Goal: Task Accomplishment & Management: Manage account settings

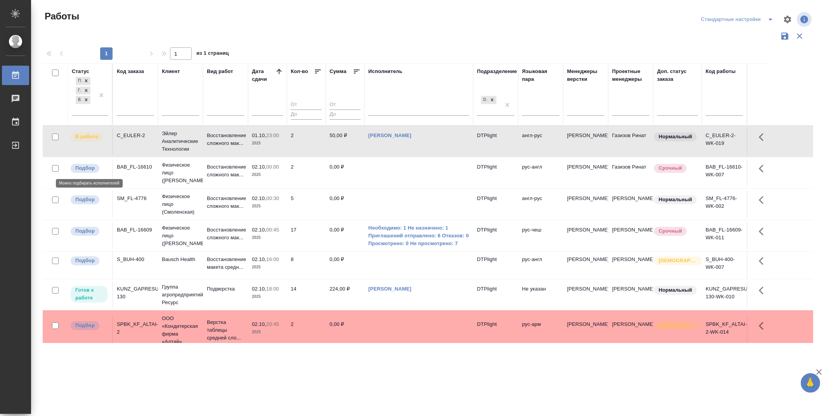
click at [86, 169] on p "Подбор" at bounding box center [84, 168] width 19 height 8
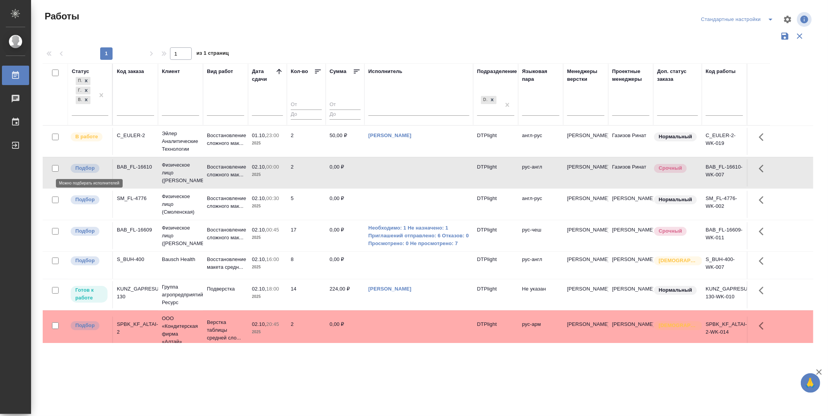
click at [86, 169] on p "Подбор" at bounding box center [84, 168] width 19 height 8
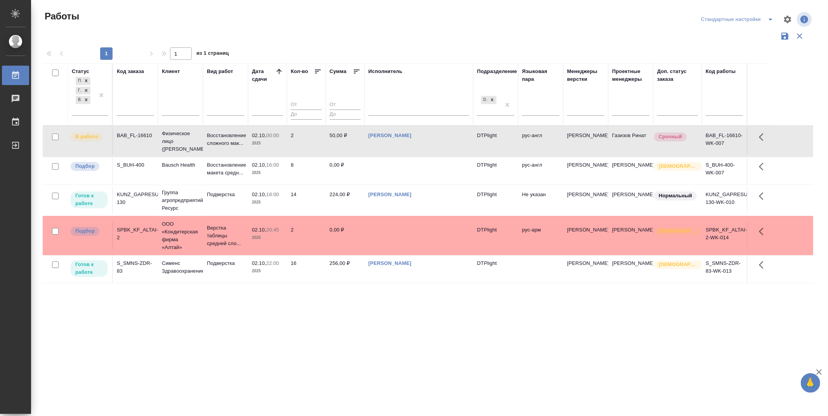
click at [365, 355] on div ".cls-1 fill:#fff; AWATERA Zubakova Viktoriya Работы 0 Чаты График Выйти Работы …" at bounding box center [414, 208] width 828 height 416
click at [90, 169] on p "Подбор" at bounding box center [84, 166] width 19 height 8
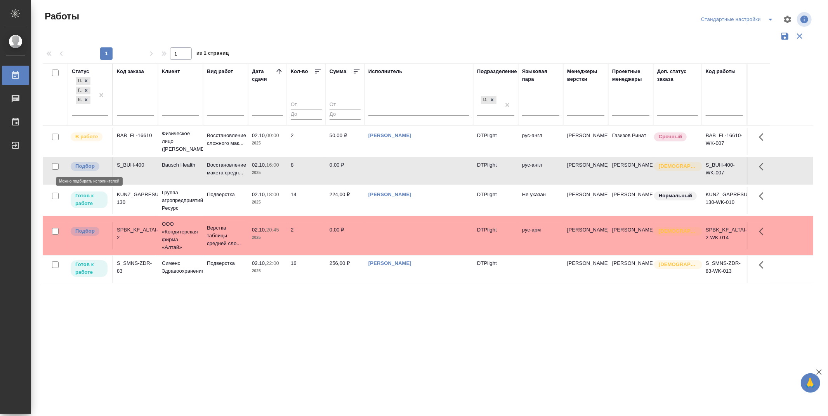
click at [90, 169] on p "Подбор" at bounding box center [84, 166] width 19 height 8
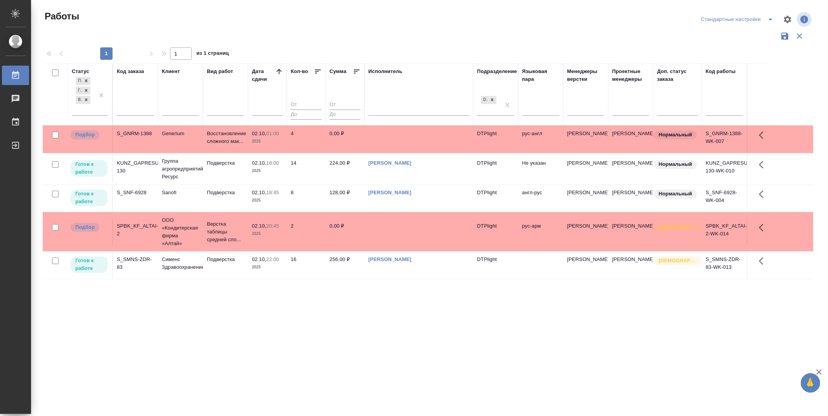
click at [263, 347] on div "Работы Стандартные настройки 1 1 из 1 страниц Статус Подбор Готов к работе В ра…" at bounding box center [430, 173] width 785 height 347
click at [88, 165] on p "Готов к работе" at bounding box center [89, 168] width 28 height 16
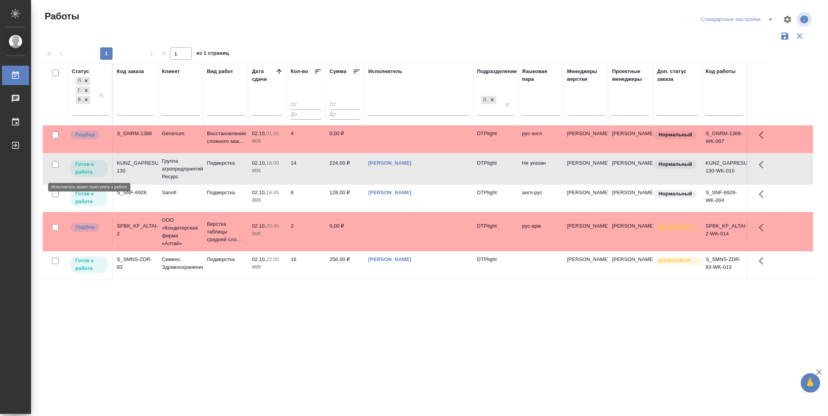
click at [88, 165] on p "Готов к работе" at bounding box center [89, 168] width 28 height 16
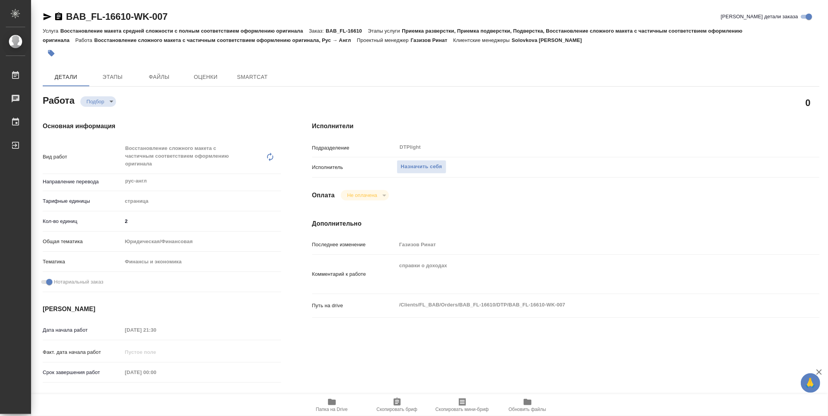
type textarea "x"
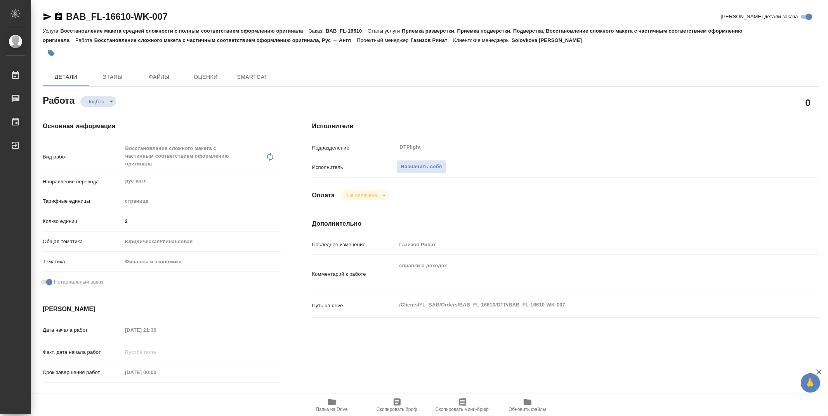
type textarea "x"
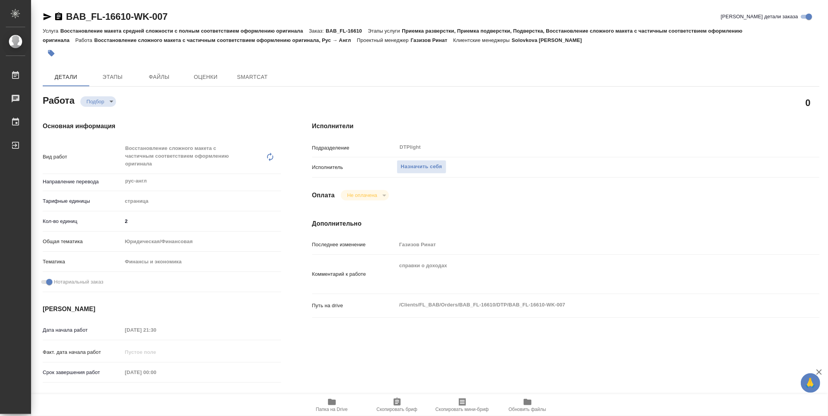
type textarea "x"
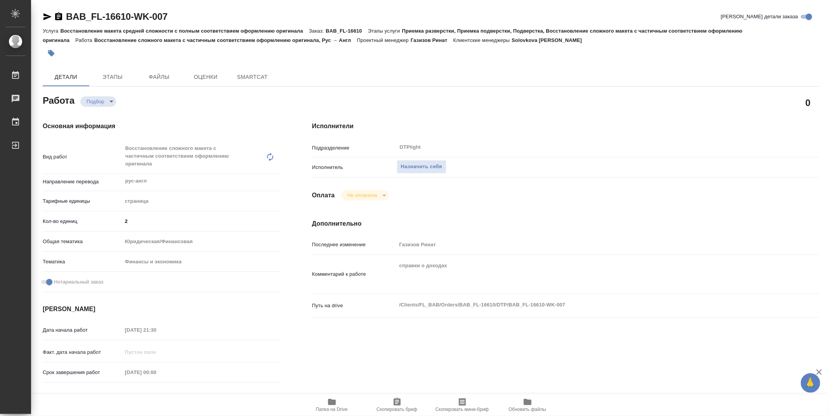
type textarea "x"
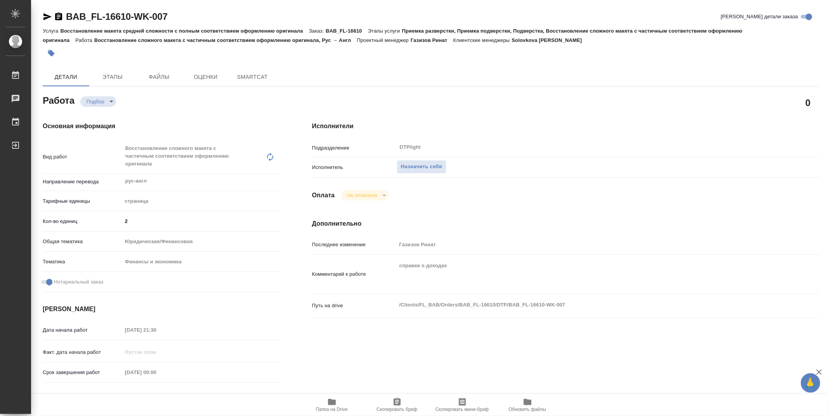
type textarea "x"
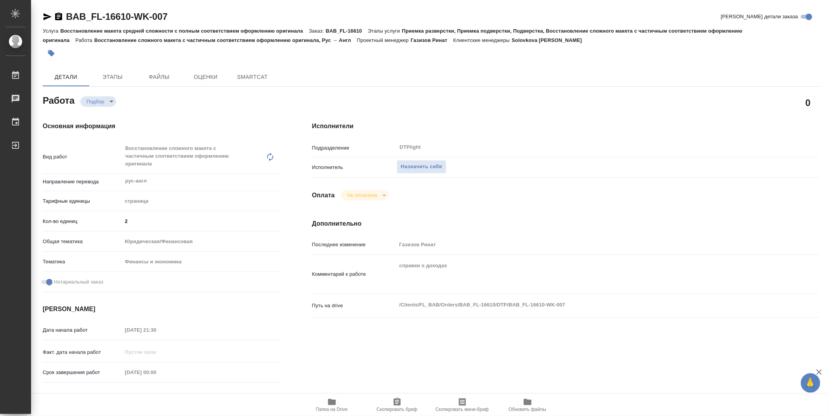
type textarea "x"
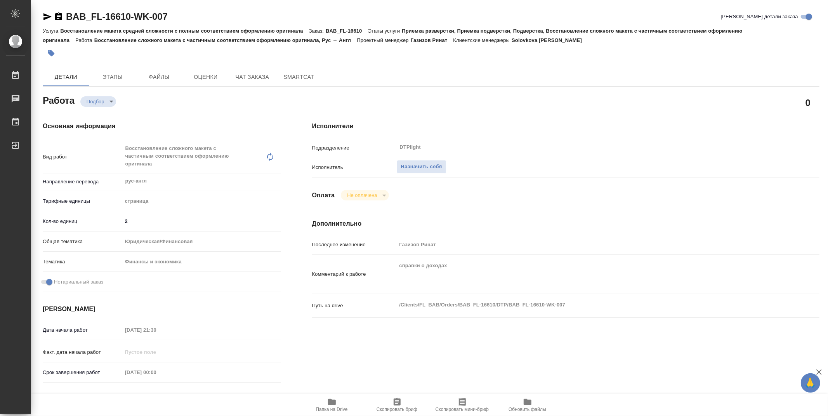
type textarea "x"
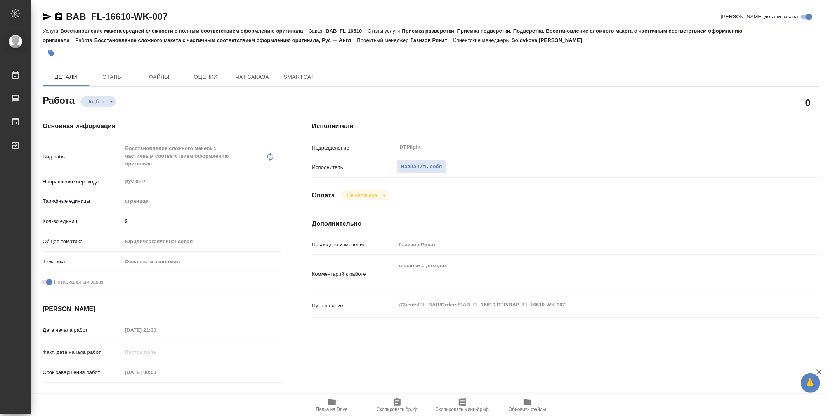
type textarea "x"
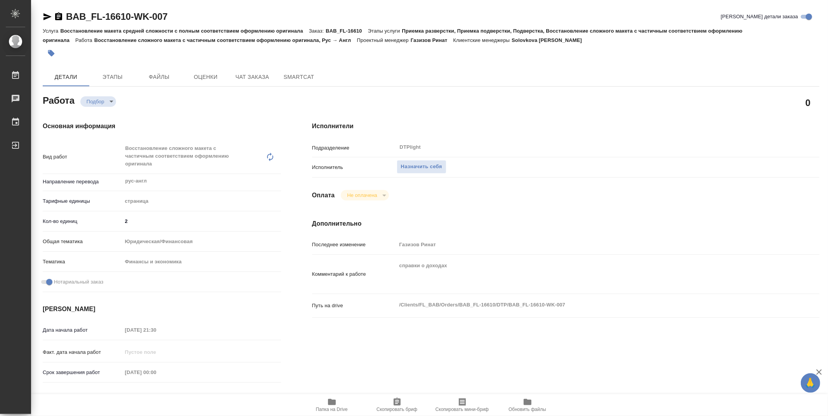
click at [329, 397] on button "Папка на Drive" at bounding box center [331, 405] width 65 height 22
drag, startPoint x: 187, startPoint y: 15, endPoint x: 52, endPoint y: 23, distance: 134.5
click at [52, 23] on div "BAB_FL-16610-WK-007 Кратко детали заказа" at bounding box center [431, 18] width 777 height 16
copy link "BAB_FL-16610-WK-007"
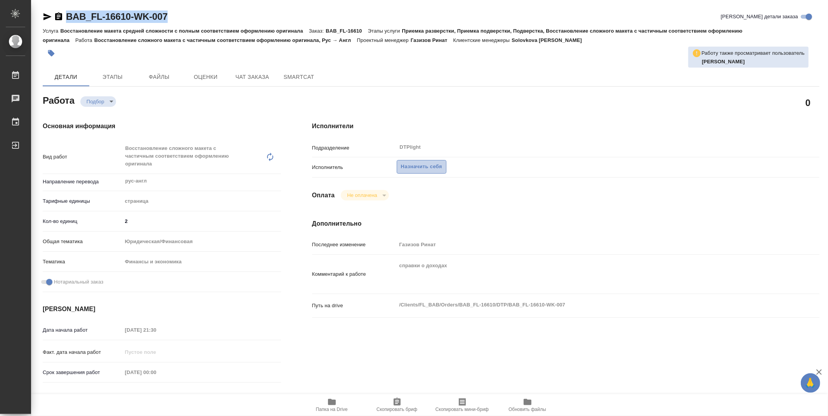
click at [437, 168] on span "Назначить себя" at bounding box center [421, 166] width 41 height 9
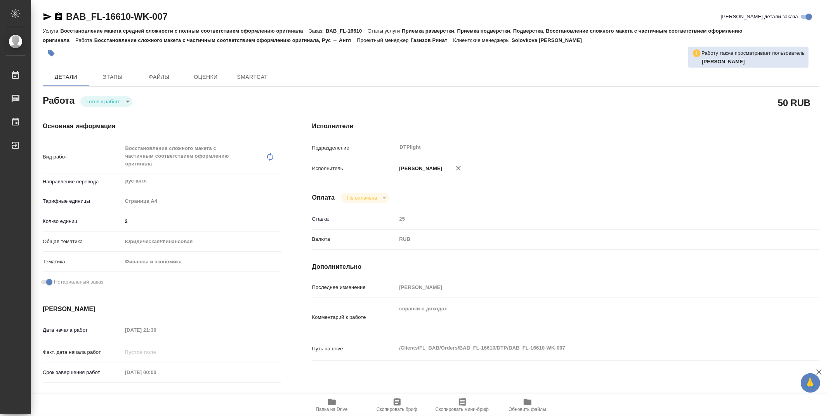
type textarea "x"
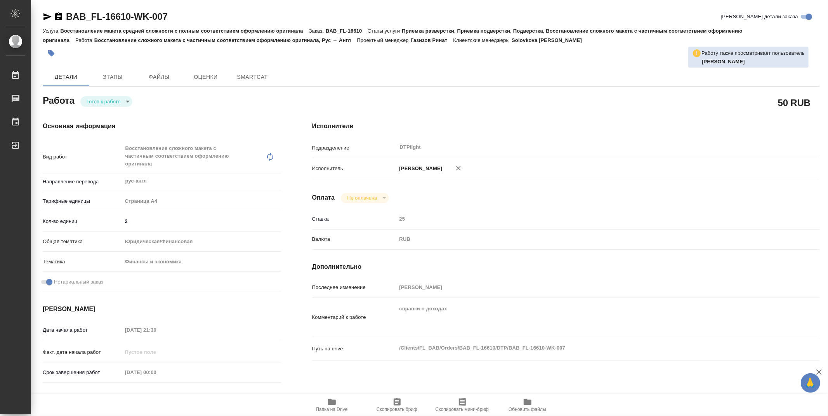
type textarea "x"
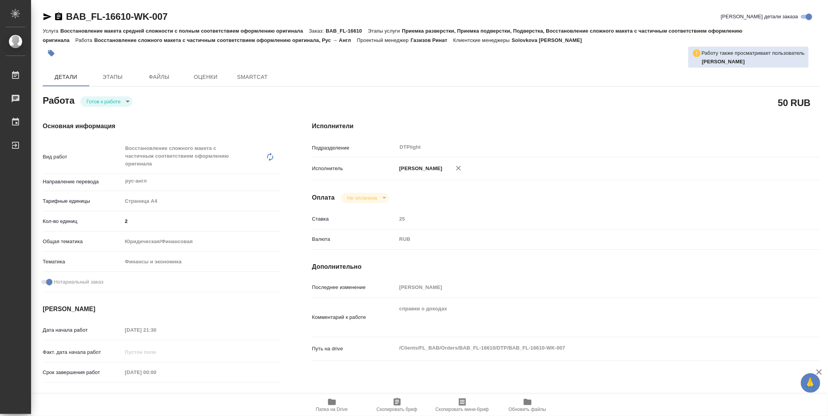
type textarea "x"
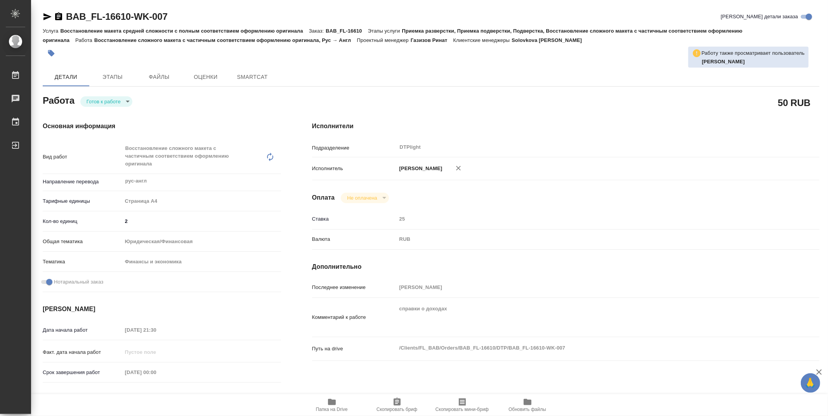
type textarea "x"
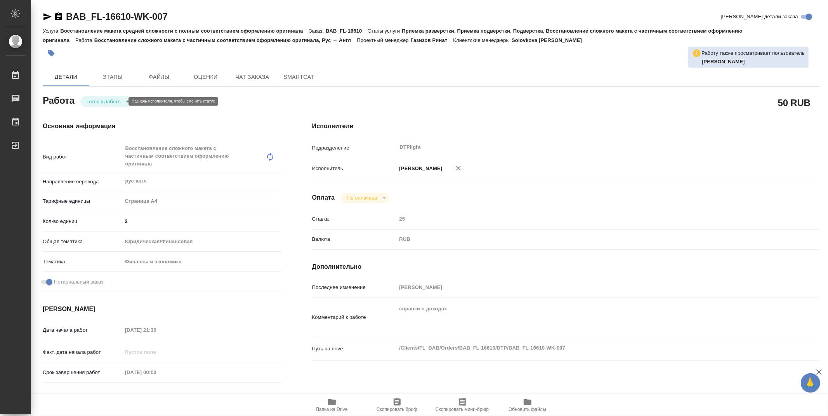
type textarea "x"
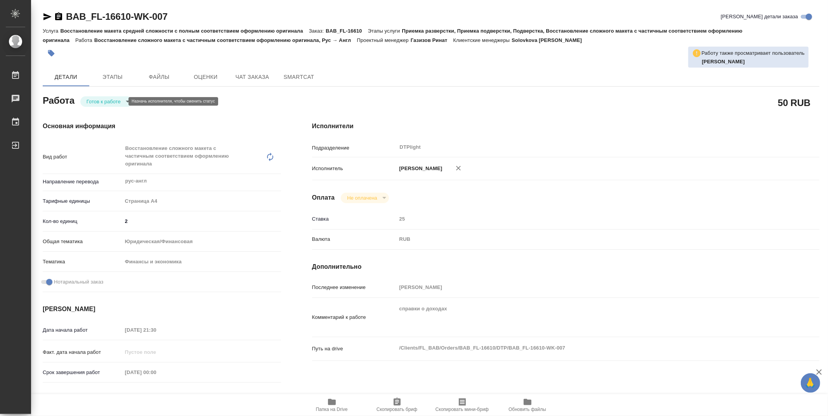
click at [118, 103] on body "🙏 .cls-1 fill:#fff; AWATERA Zubakova Viktoriya Работы Чаты График Выйти BAB_FL-…" at bounding box center [414, 208] width 828 height 416
click at [111, 102] on button "В работе" at bounding box center [100, 101] width 26 height 9
type textarea "x"
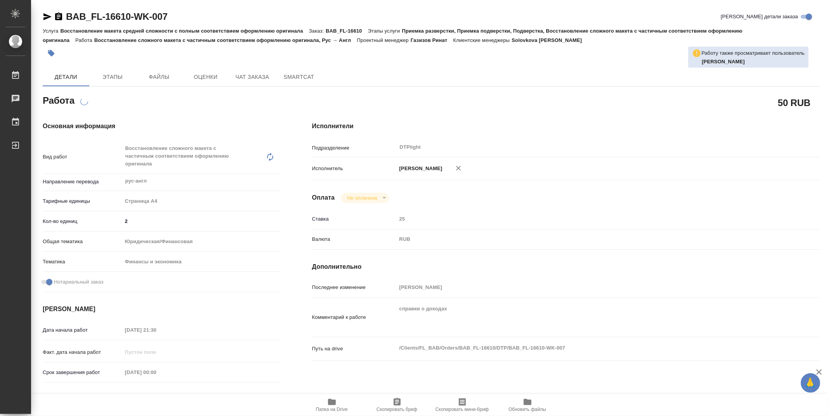
type textarea "x"
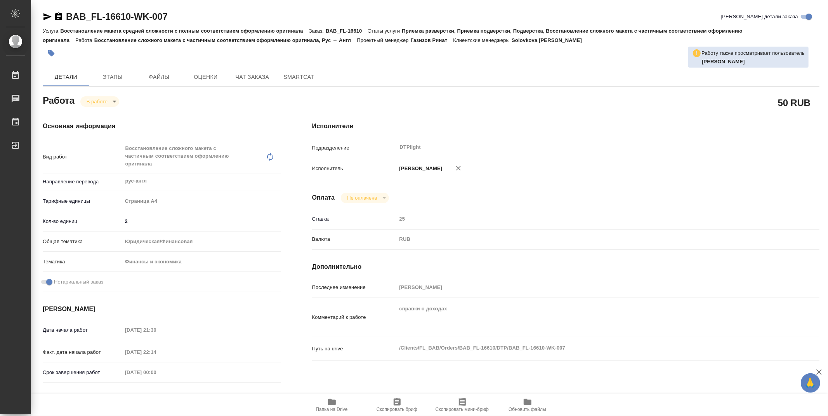
type textarea "x"
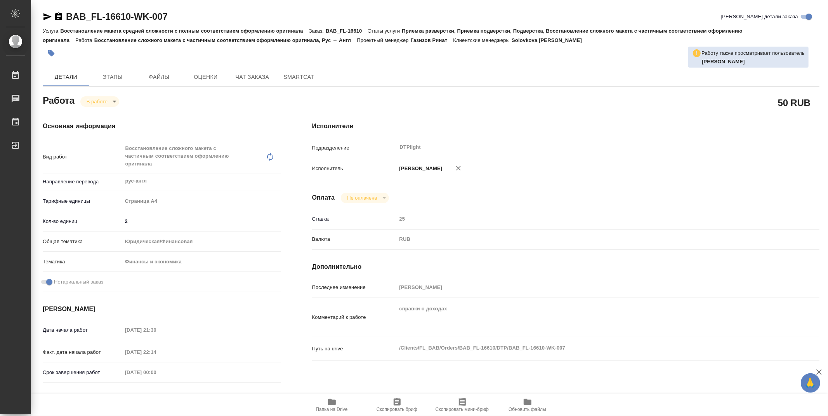
type textarea "x"
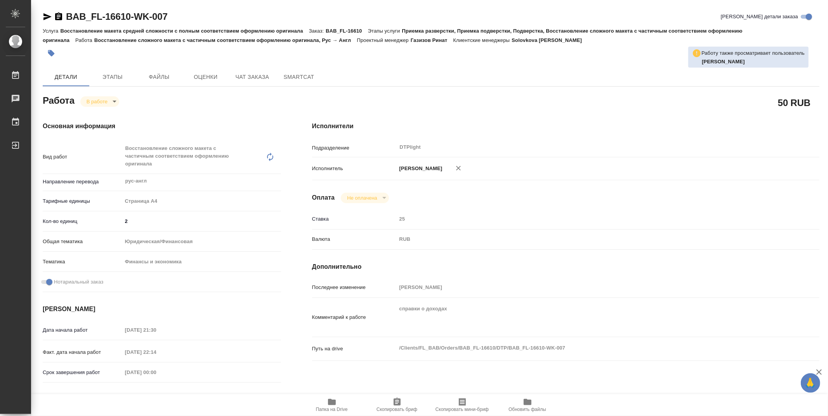
type textarea "x"
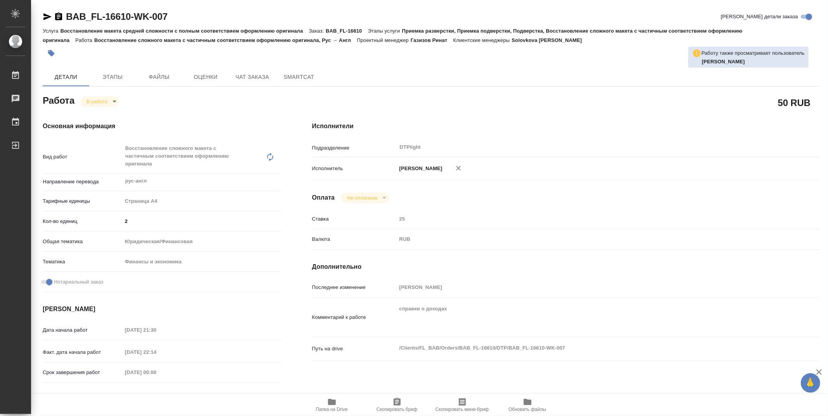
type textarea "x"
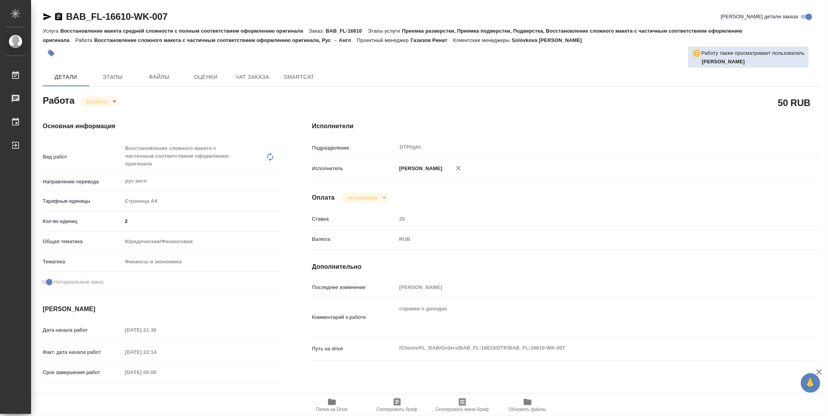
type textarea "x"
click at [569, 114] on div "Исполнители Подразделение DTPlight ​ Исполнитель Зубакова Виктория Оплата Не оп…" at bounding box center [565, 279] width 538 height 347
click at [329, 402] on icon "button" at bounding box center [332, 402] width 8 height 6
drag, startPoint x: 825, startPoint y: 167, endPoint x: 826, endPoint y: 82, distance: 85.0
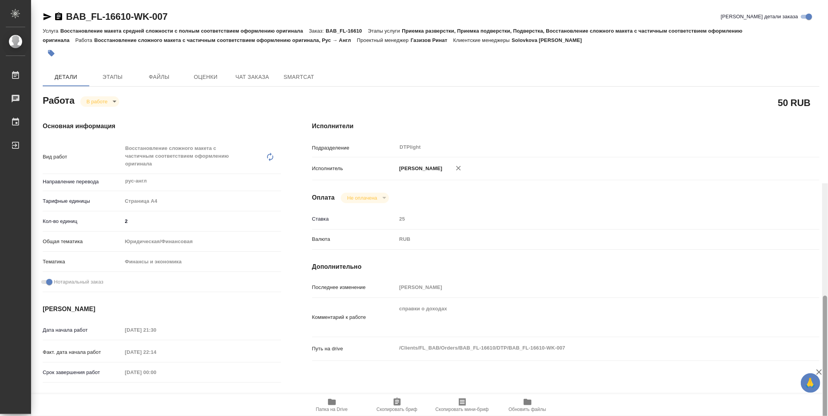
click at [827, 183] on div at bounding box center [825, 391] width 6 height 416
click at [107, 106] on body "🙏 .cls-1 fill:#fff; AWATERA Zubakova Viktoriya Работы 0 Чаты График Выйти BAB_F…" at bounding box center [414, 208] width 828 height 416
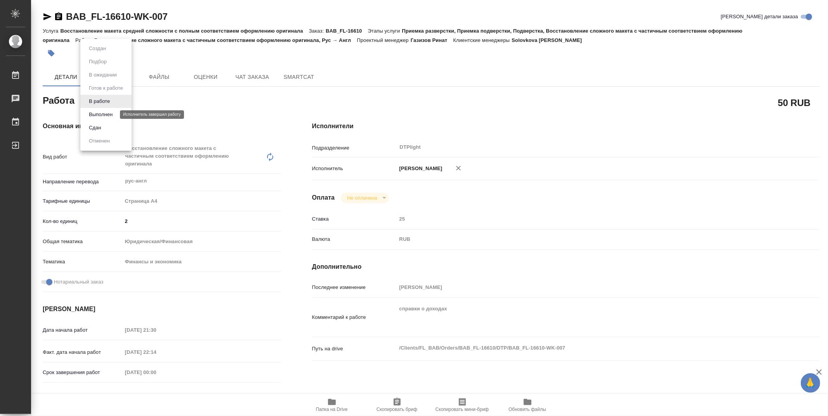
click at [105, 113] on button "Выполнен" at bounding box center [101, 114] width 28 height 9
type textarea "x"
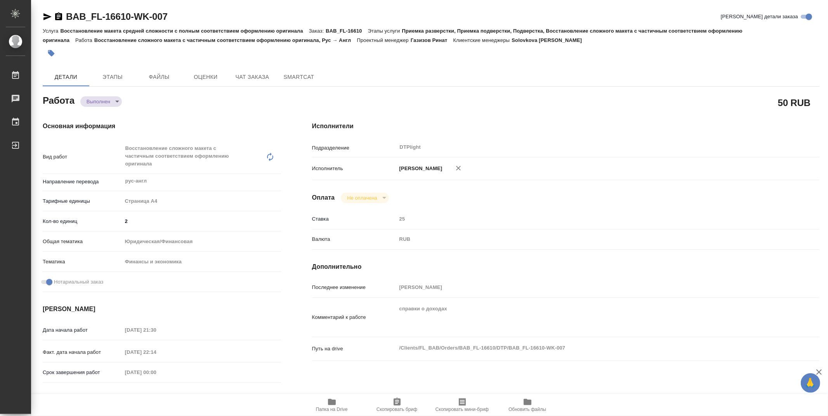
type textarea "x"
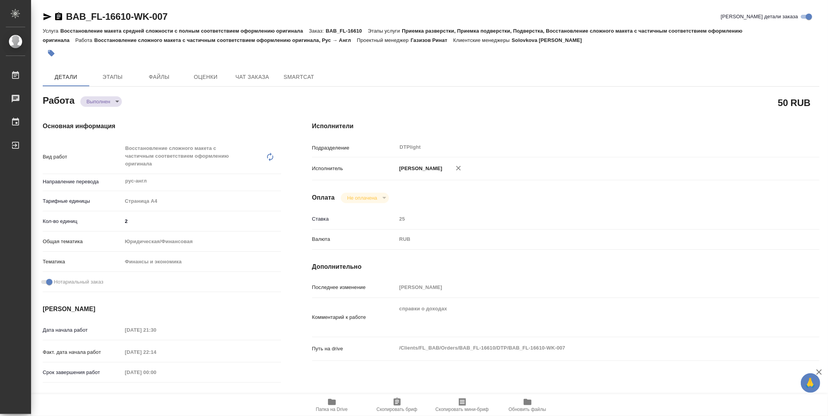
type textarea "x"
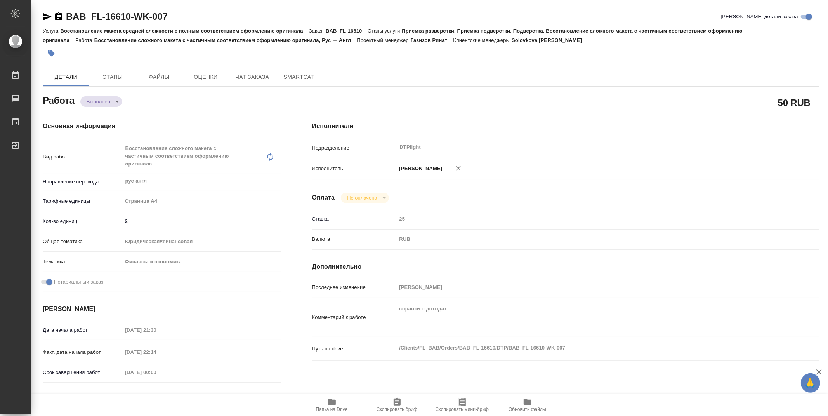
type textarea "x"
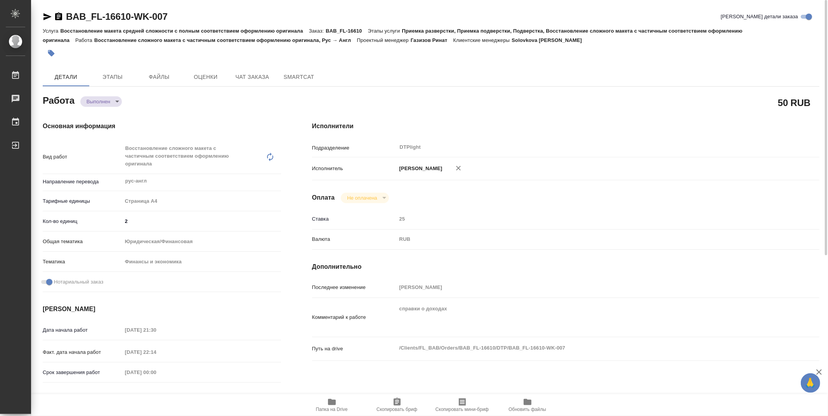
type textarea "x"
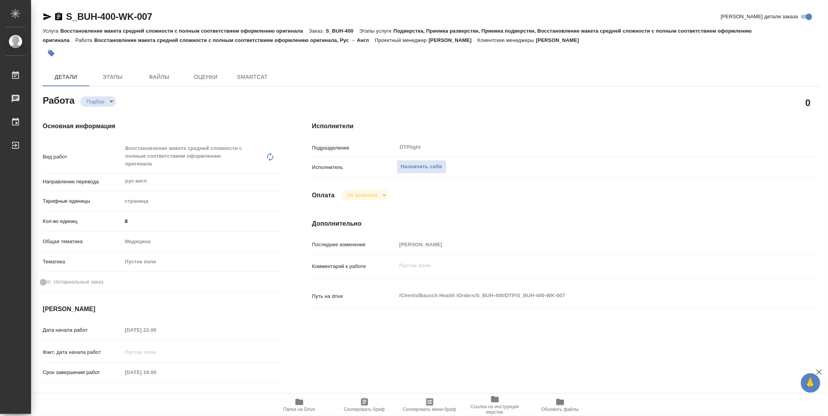
type textarea "x"
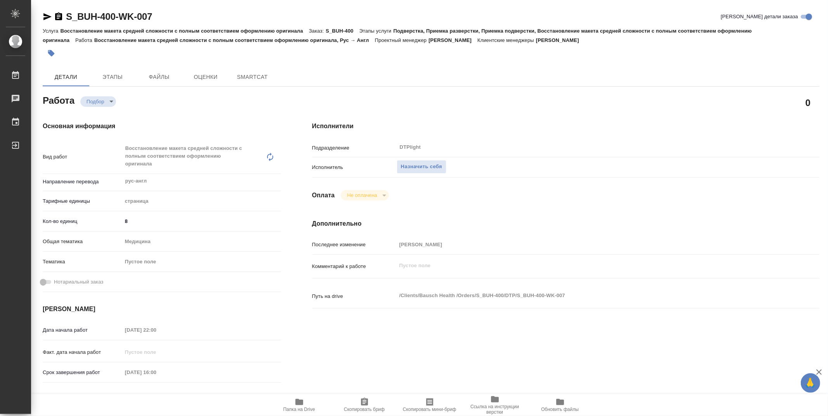
type textarea "x"
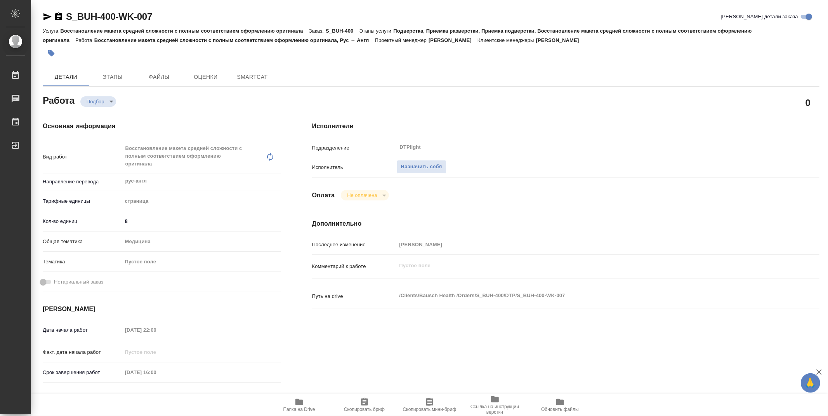
type textarea "x"
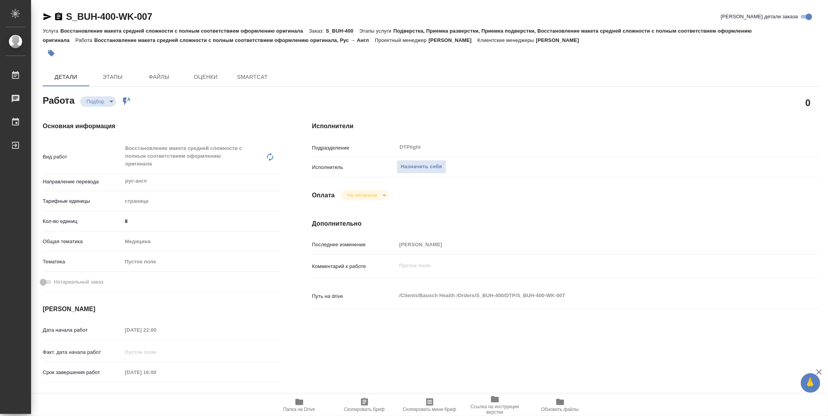
type textarea "x"
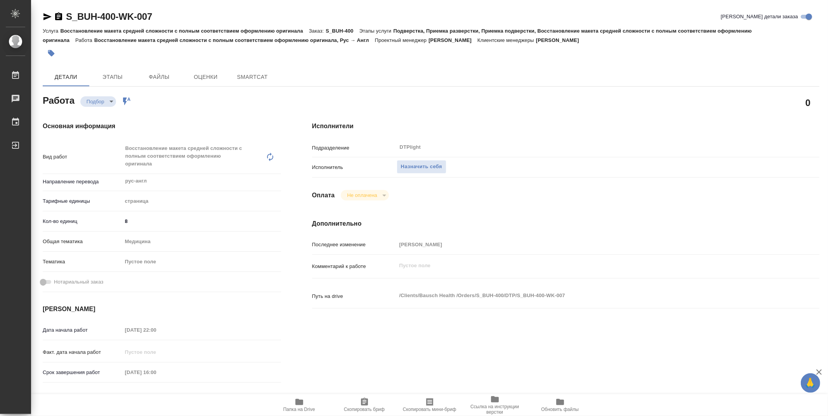
type textarea "x"
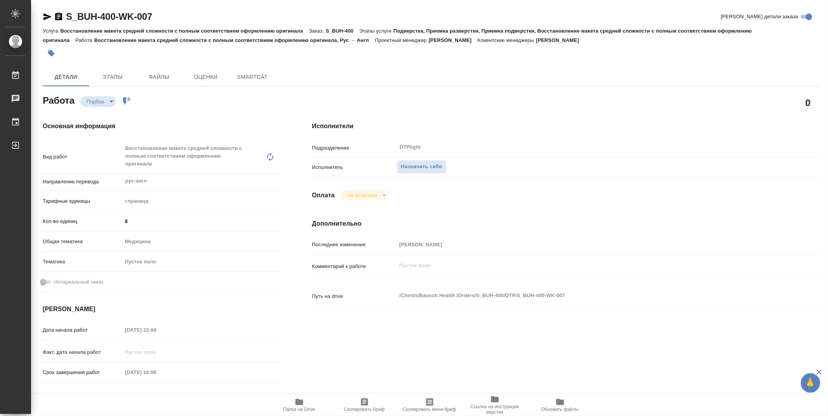
type textarea "x"
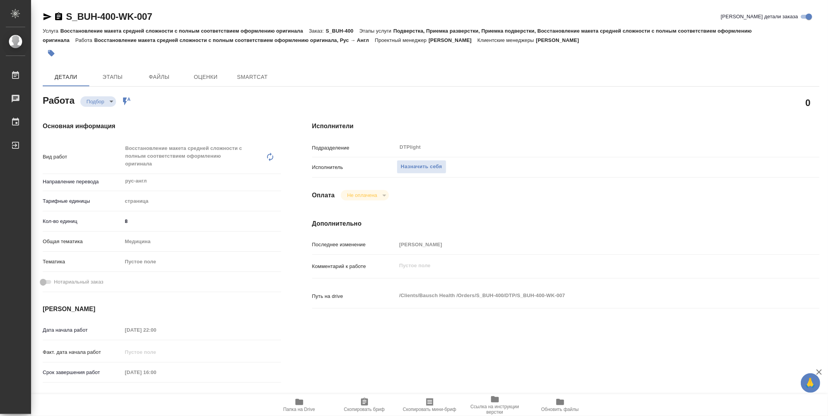
type textarea "x"
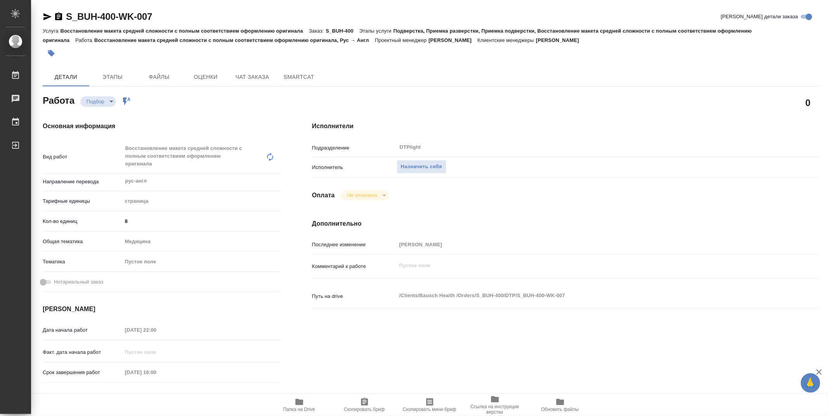
type textarea "x"
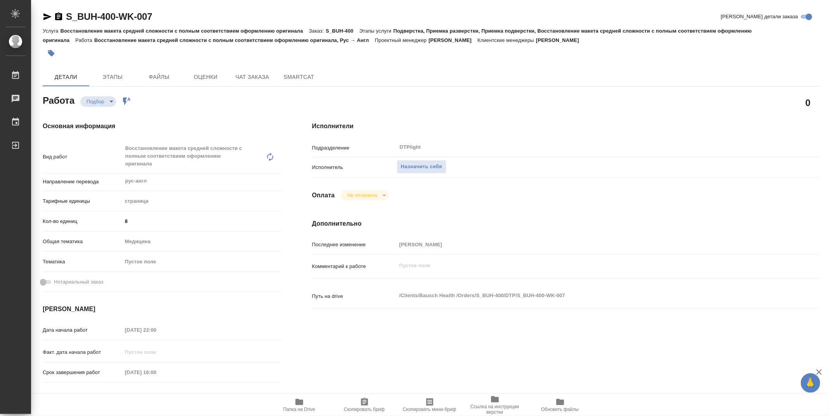
type textarea "x"
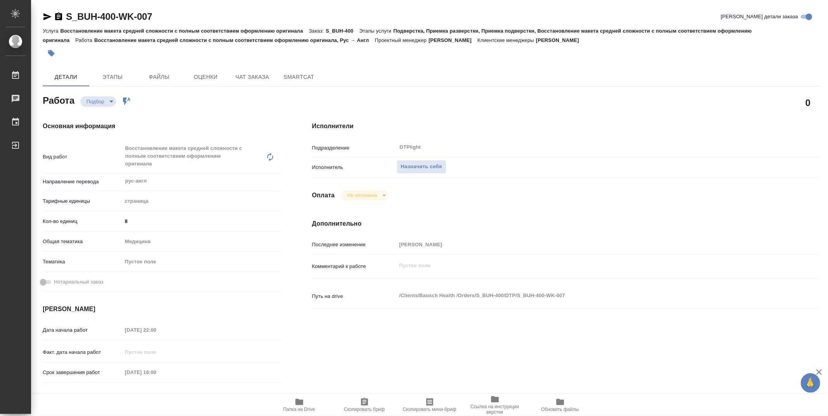
click at [295, 404] on icon "button" at bounding box center [299, 401] width 9 height 9
drag, startPoint x: 475, startPoint y: 101, endPoint x: 458, endPoint y: 137, distance: 39.9
click at [475, 101] on div "0" at bounding box center [565, 102] width 507 height 19
click at [440, 162] on span "Назначить себя" at bounding box center [421, 166] width 41 height 9
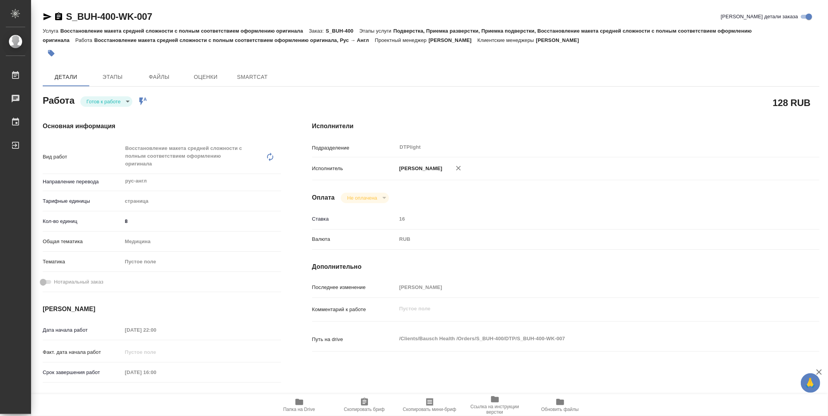
type textarea "x"
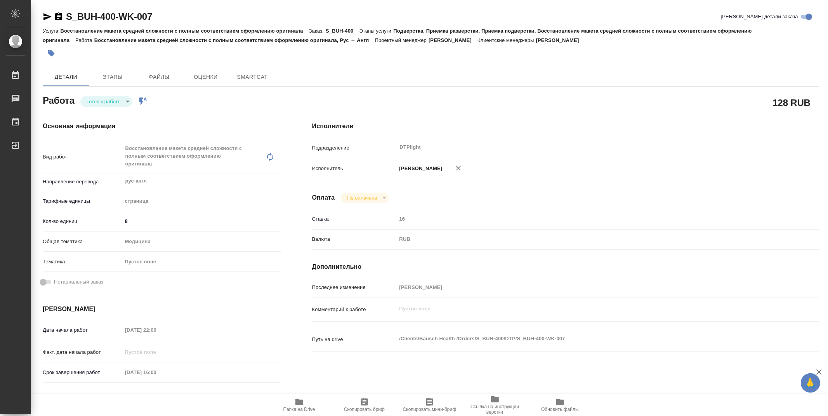
type textarea "x"
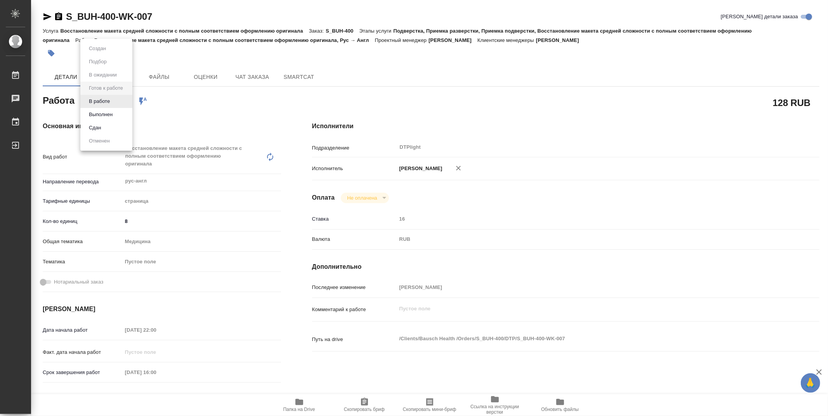
click at [115, 98] on body "🙏 .cls-1 fill:#fff; AWATERA Zubakova Viktoriya Работы Чаты График Выйти S_BUH-4…" at bounding box center [414, 208] width 828 height 416
type textarea "x"
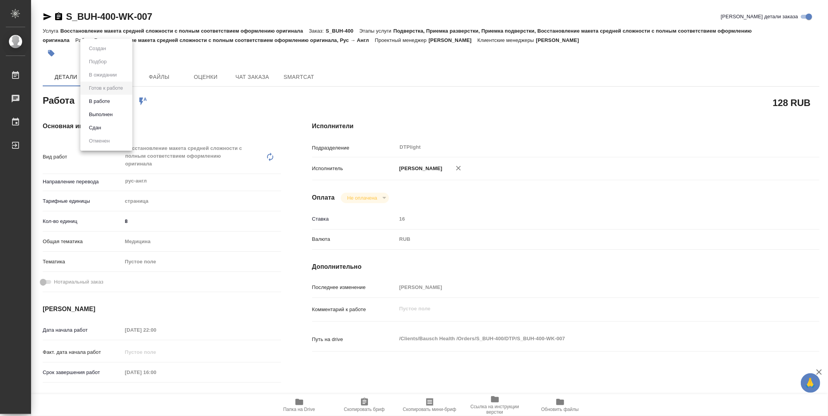
type textarea "x"
click at [109, 97] on button "В работе" at bounding box center [100, 101] width 26 height 9
type textarea "x"
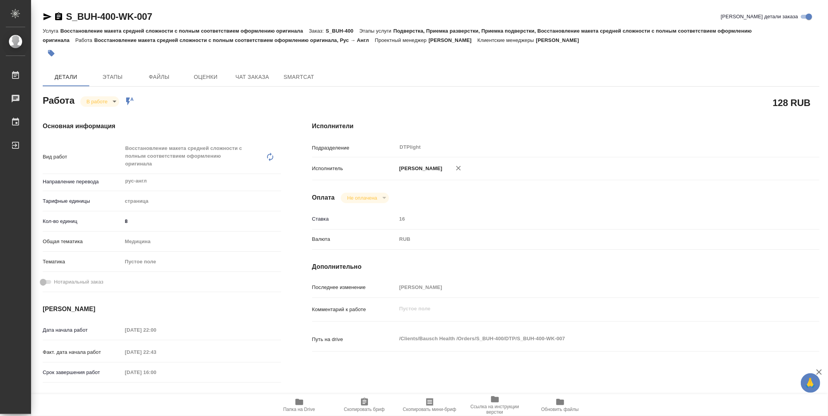
type textarea "x"
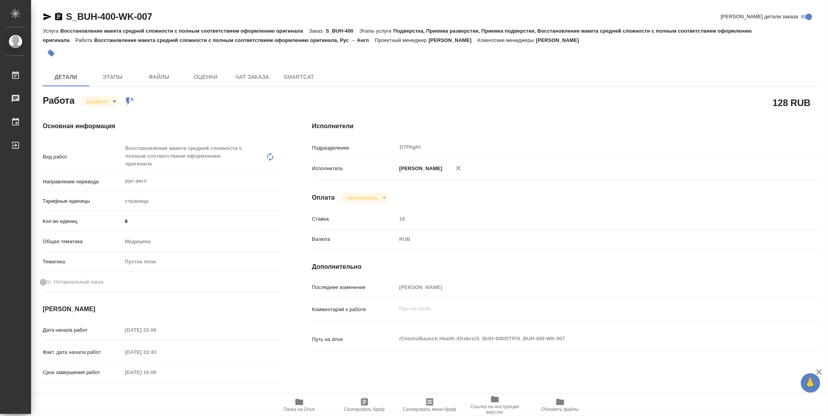
type textarea "x"
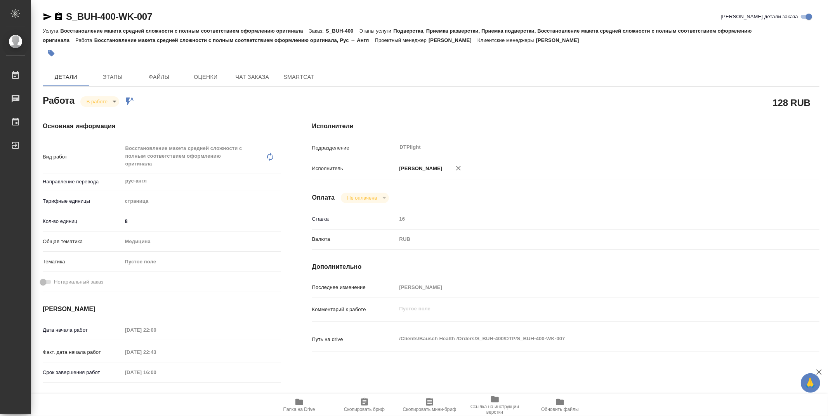
type textarea "x"
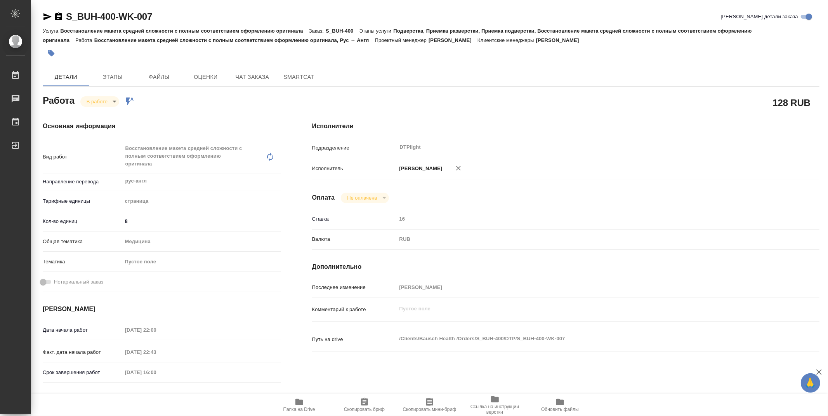
type textarea "x"
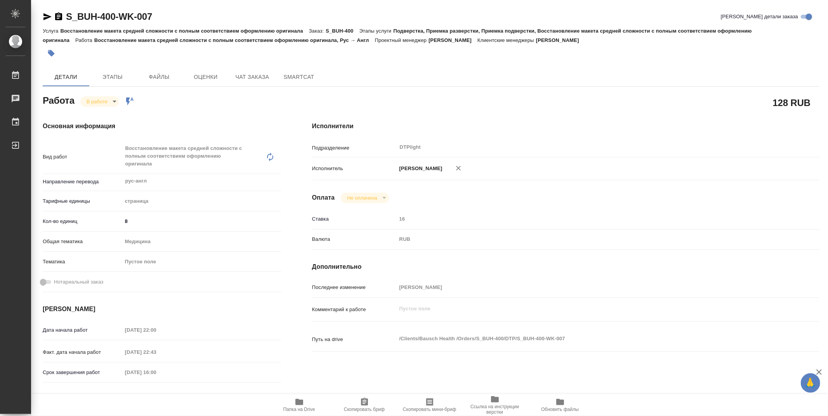
type textarea "x"
drag, startPoint x: 176, startPoint y: 10, endPoint x: 46, endPoint y: 19, distance: 130.6
click at [46, 19] on div "S_BUH-400-WK-007 Кратко детали заказа" at bounding box center [431, 16] width 777 height 12
copy link "S_BUH-400-WK-007"
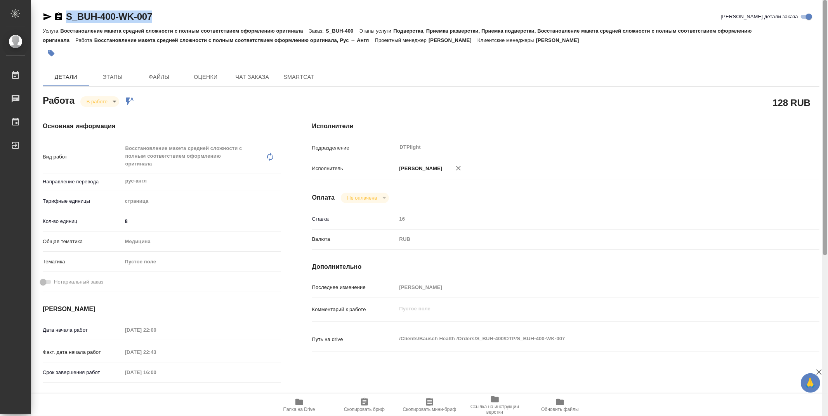
drag, startPoint x: 824, startPoint y: 250, endPoint x: 827, endPoint y: 141, distance: 108.3
click at [827, 141] on div at bounding box center [825, 208] width 6 height 416
drag, startPoint x: 826, startPoint y: 145, endPoint x: 801, endPoint y: 5, distance: 142.2
click at [827, 30] on div at bounding box center [825, 208] width 6 height 416
click at [113, 103] on body "🙏 .cls-1 fill:#fff; AWATERA Zubakova Viktoriya Работы 0 Чаты График Выйти S_BUH…" at bounding box center [414, 208] width 828 height 416
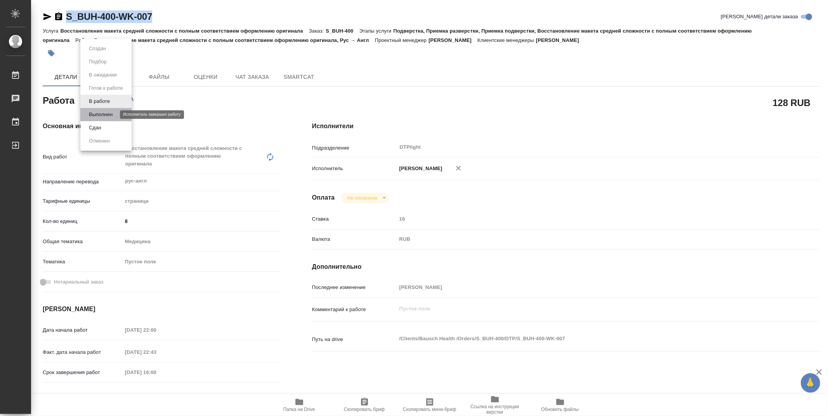
click at [109, 113] on button "Выполнен" at bounding box center [101, 114] width 28 height 9
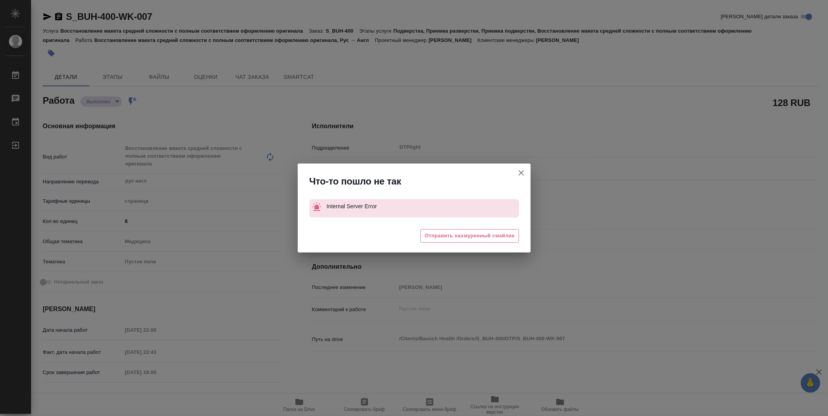
type textarea "x"
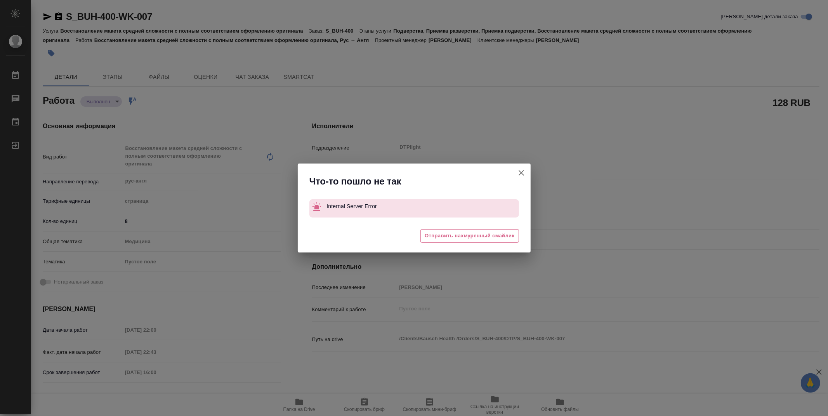
type textarea "x"
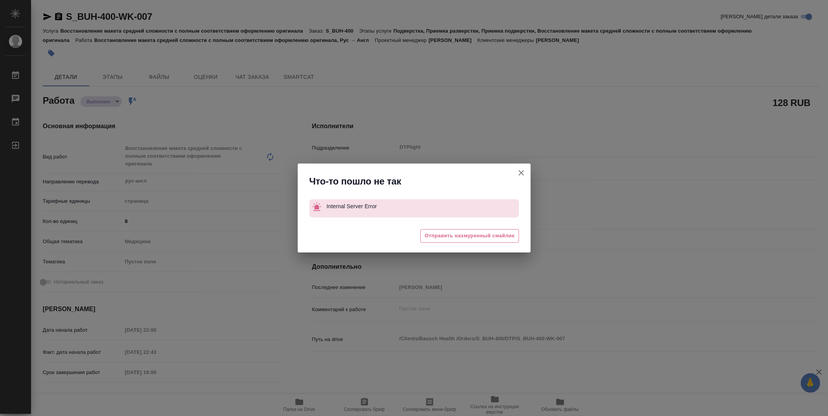
type textarea "x"
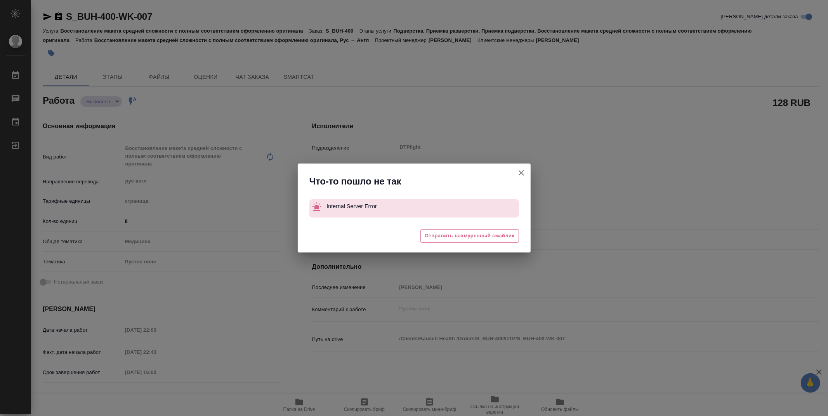
type textarea "x"
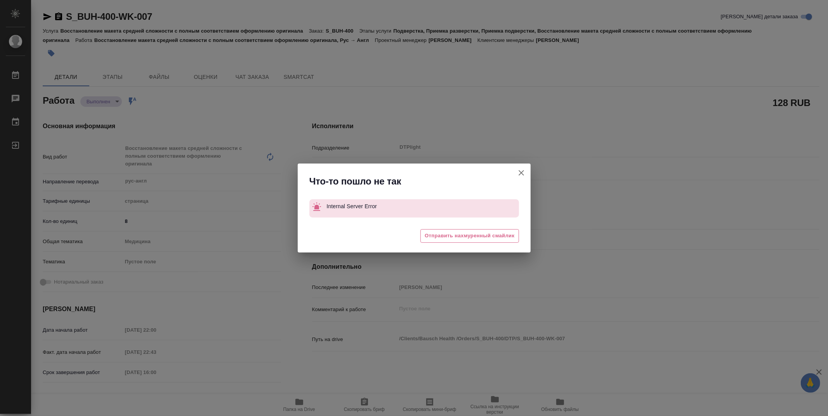
click at [523, 175] on icon "button" at bounding box center [520, 172] width 5 height 5
type textarea "x"
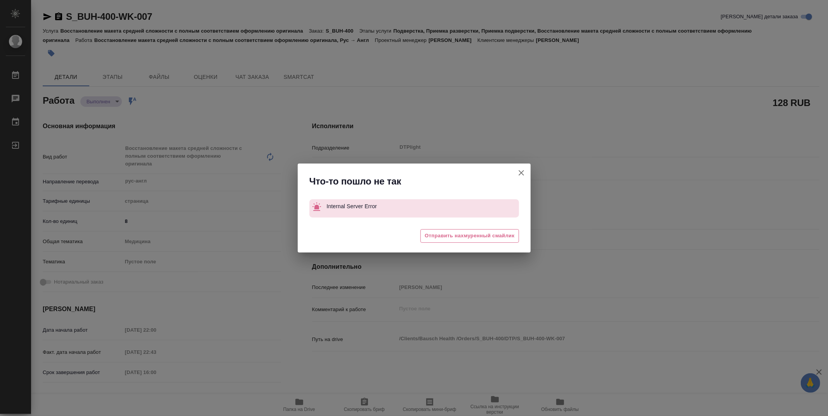
type textarea "x"
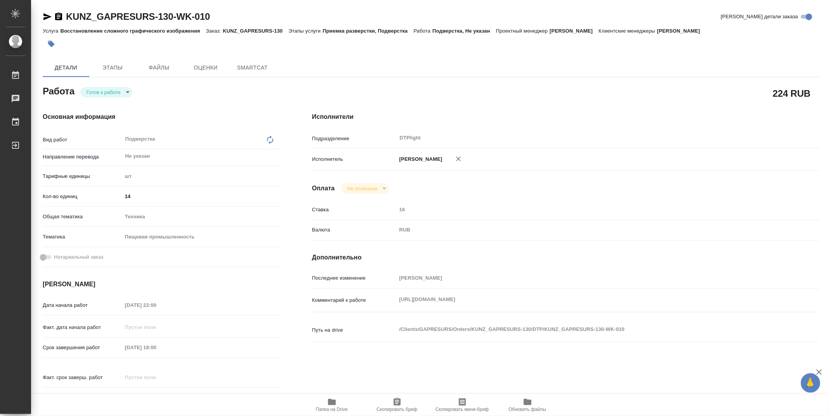
type textarea "x"
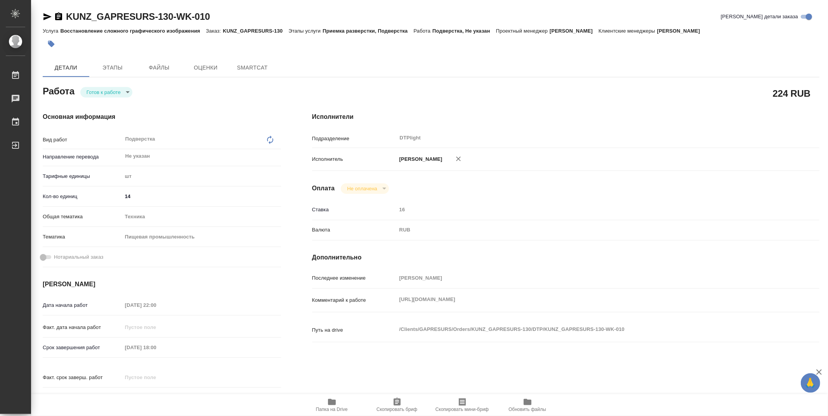
type textarea "x"
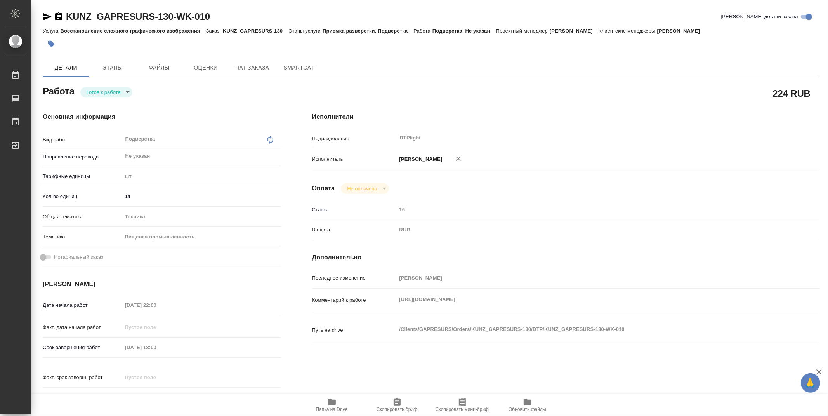
type textarea "x"
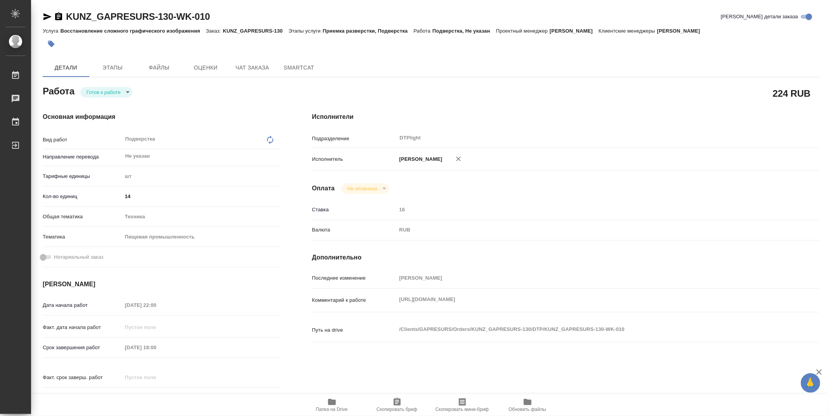
type textarea "x"
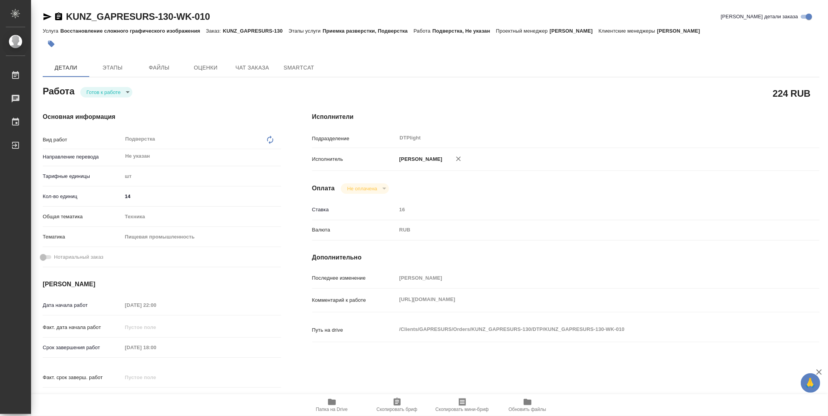
type textarea "x"
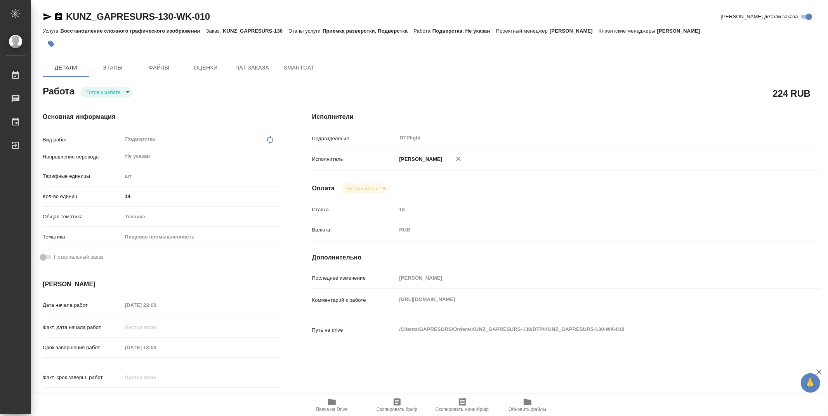
type textarea "x"
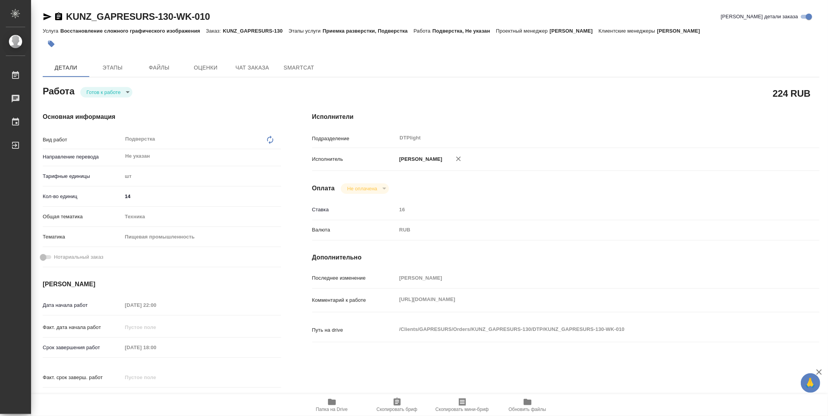
type textarea "x"
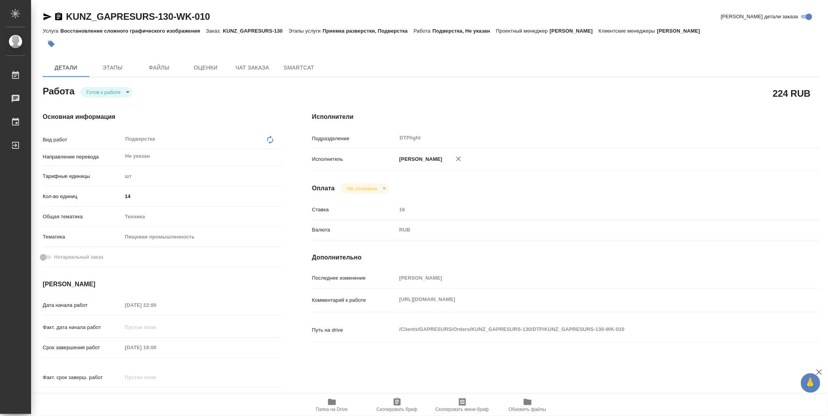
type textarea "x"
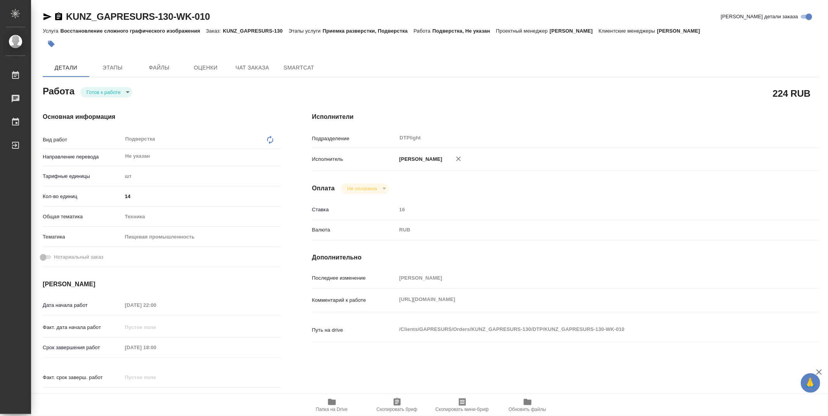
type textarea "x"
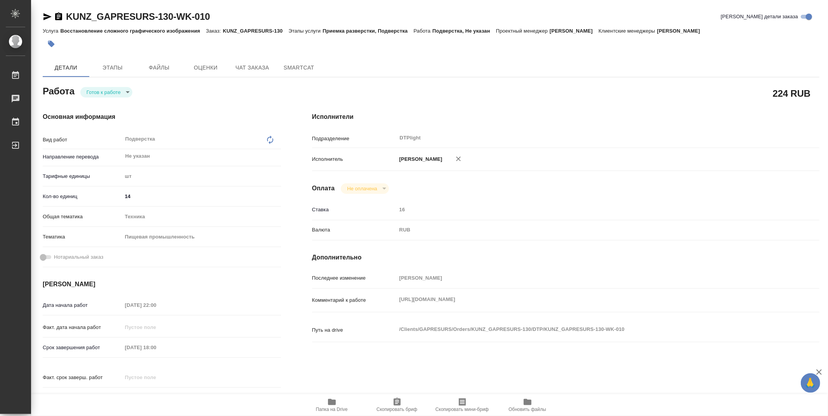
type textarea "x"
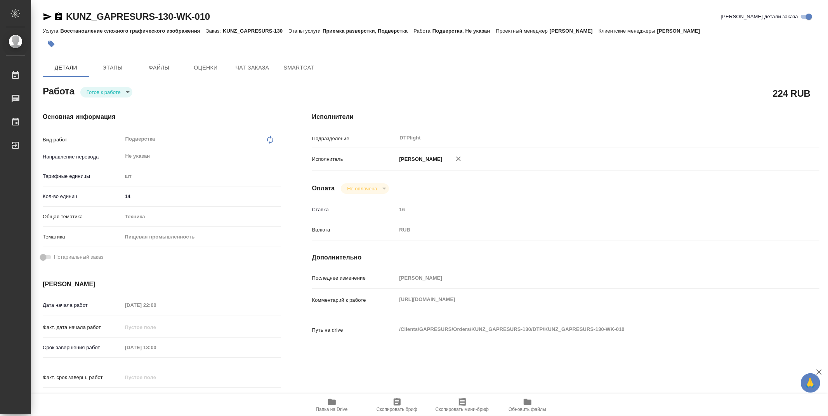
click at [335, 406] on span "Папка на Drive" at bounding box center [332, 408] width 32 height 5
drag, startPoint x: 227, startPoint y: 16, endPoint x: 36, endPoint y: 17, distance: 190.9
click at [36, 17] on div "KUNZ_GAPRESURS-130-WK-010 Кратко детали заказа Услуга Восстановление сложного г…" at bounding box center [429, 330] width 797 height 660
copy link "KUNZ_GAPRESURS-130-WK-010"
click at [463, 78] on div "224 RUB" at bounding box center [565, 93] width 538 height 50
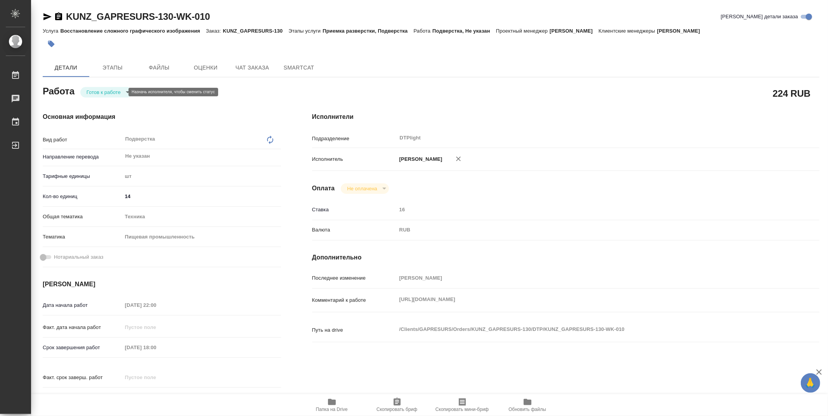
click at [111, 91] on body "🙏 .cls-1 fill:#fff; AWATERA Zubakova Viktoriya Работы 0 Чаты График Выйти KUNZ_…" at bounding box center [414, 208] width 828 height 416
click at [111, 91] on button "В работе" at bounding box center [100, 92] width 26 height 9
type textarea "x"
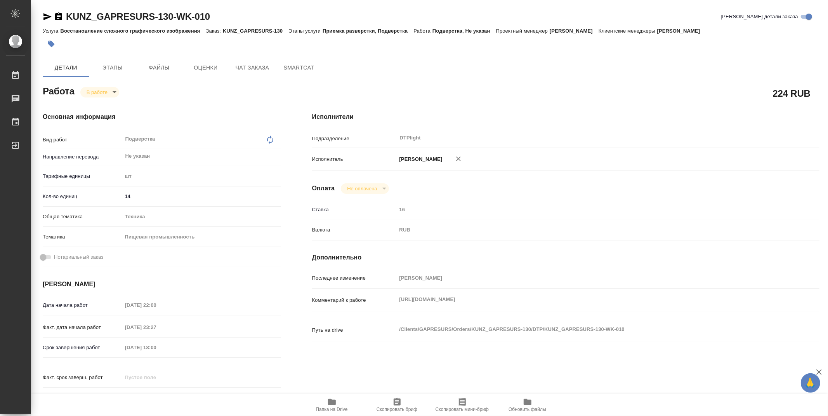
type textarea "x"
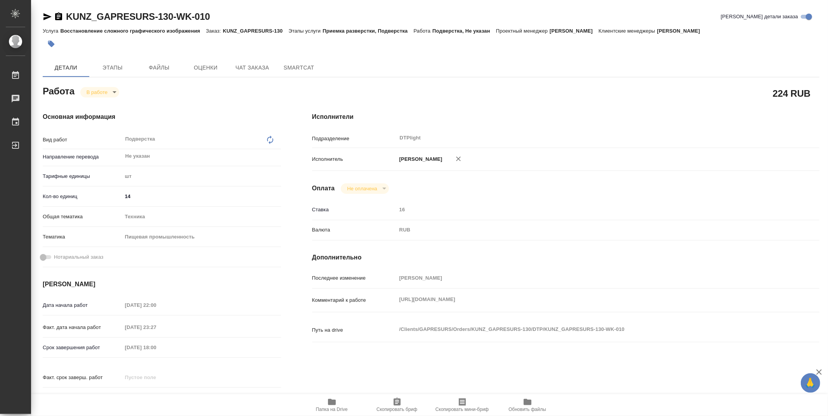
type textarea "x"
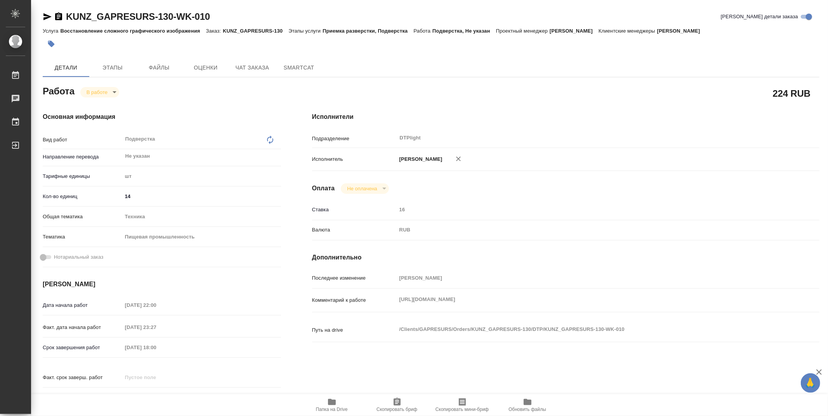
type textarea "x"
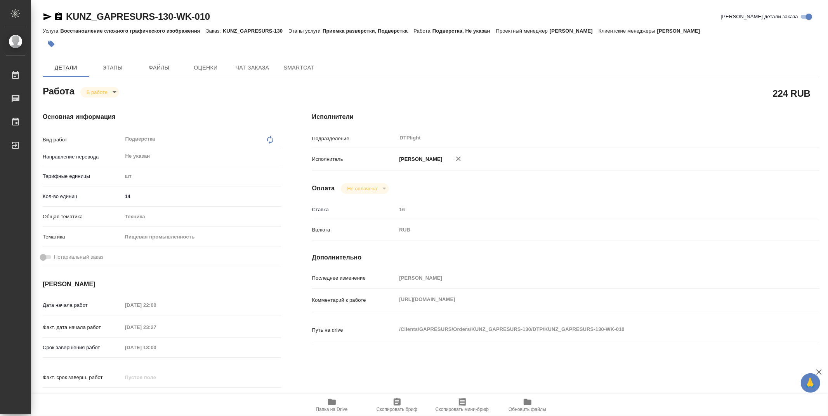
type textarea "x"
